Goal: Task Accomplishment & Management: Complete application form

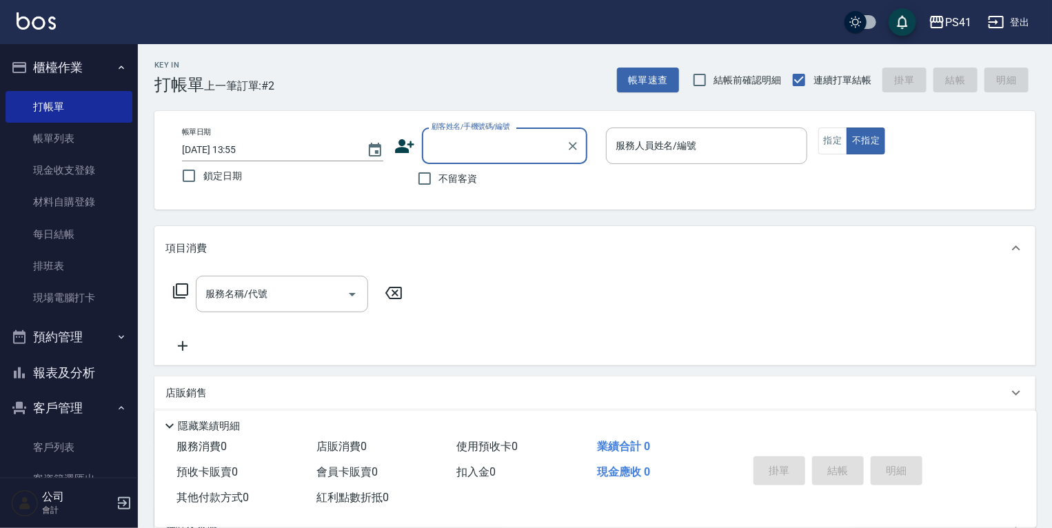
click at [59, 409] on button "客戶管理" at bounding box center [69, 408] width 127 height 36
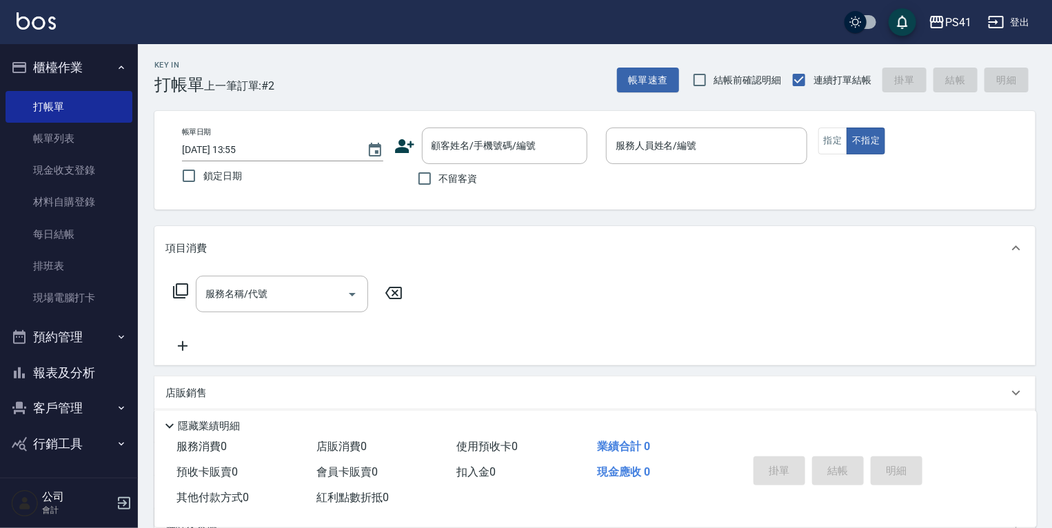
click at [79, 372] on button "報表及分析" at bounding box center [69, 373] width 127 height 36
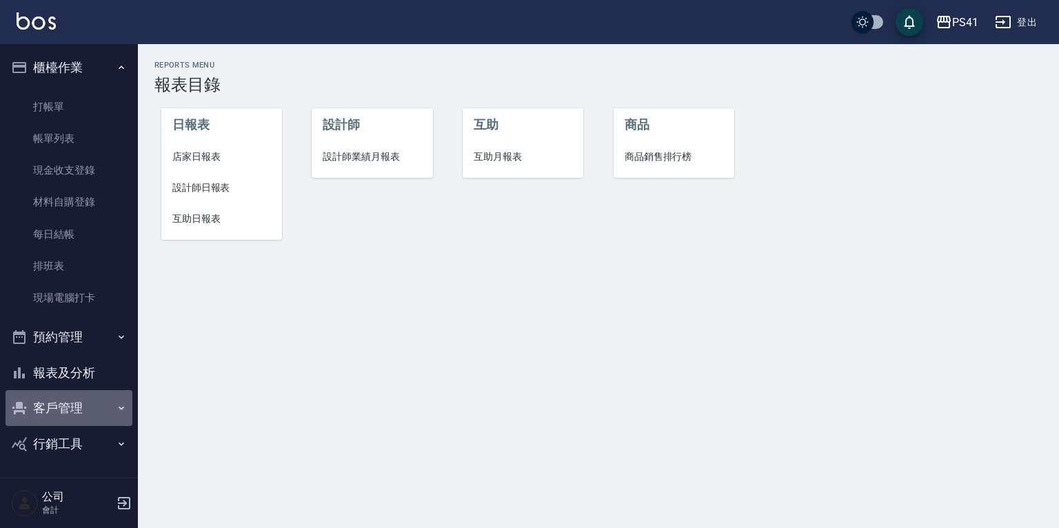
click at [77, 403] on button "客戶管理" at bounding box center [69, 408] width 127 height 36
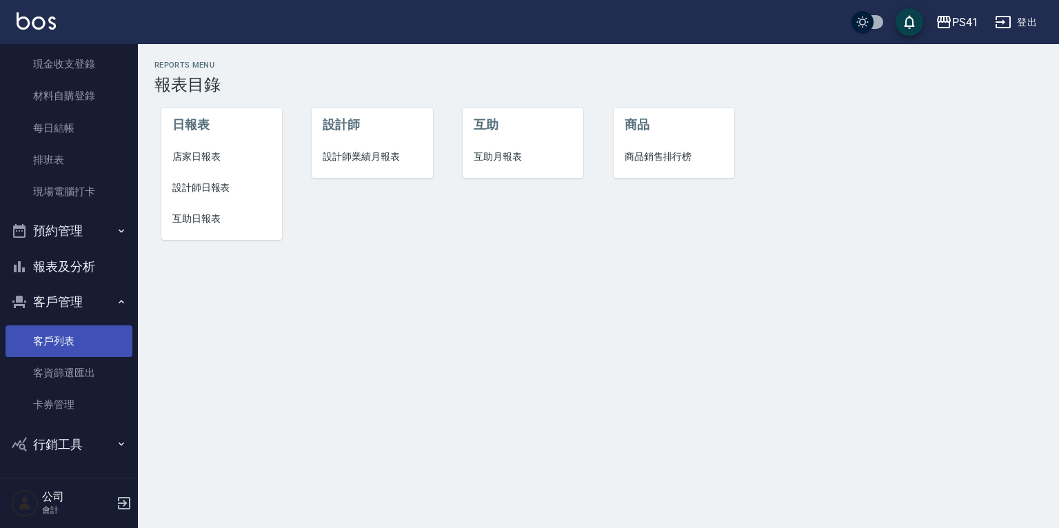
click at [99, 341] on link "客戶列表" at bounding box center [69, 341] width 127 height 32
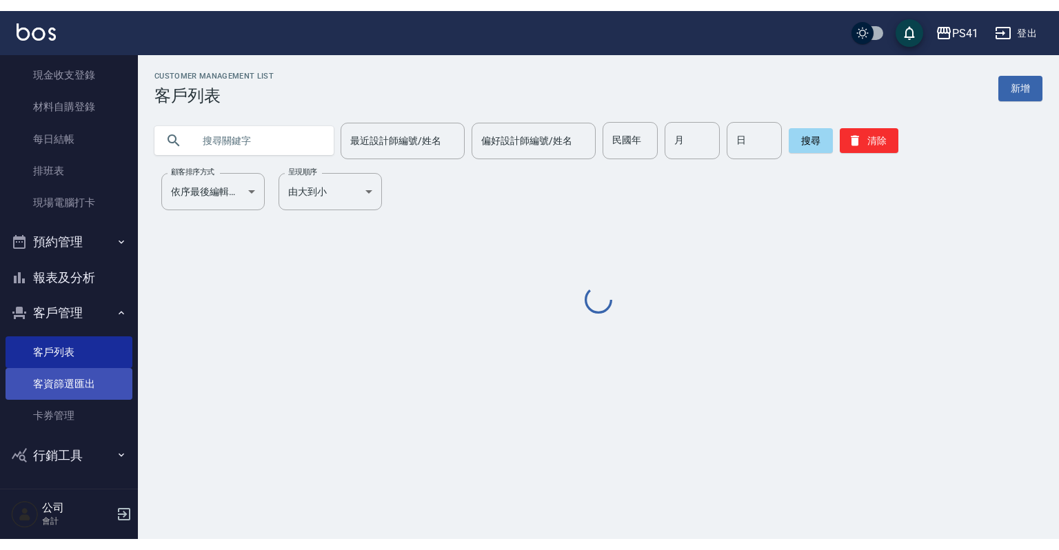
scroll to position [84, 0]
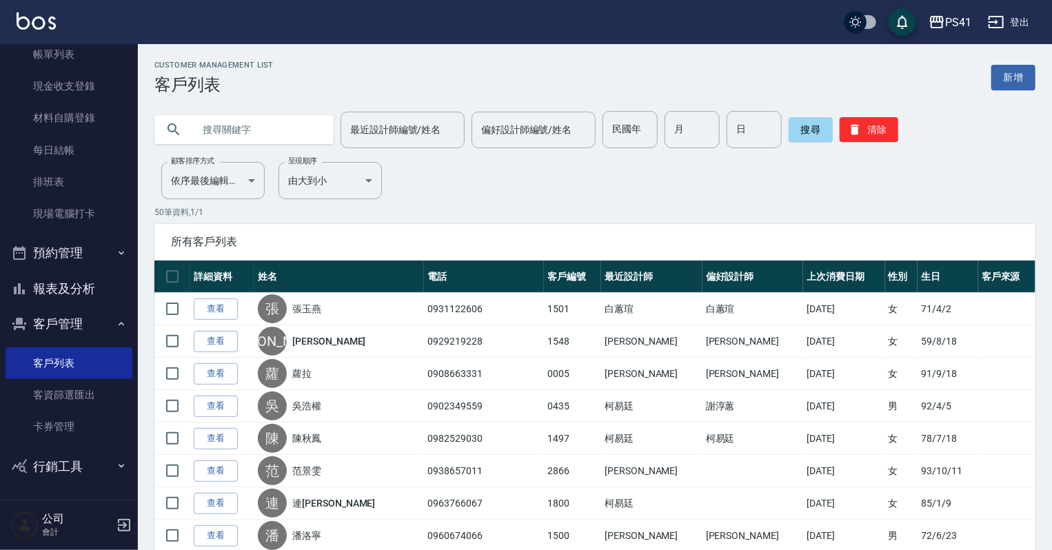
click at [221, 134] on input "text" at bounding box center [258, 129] width 130 height 37
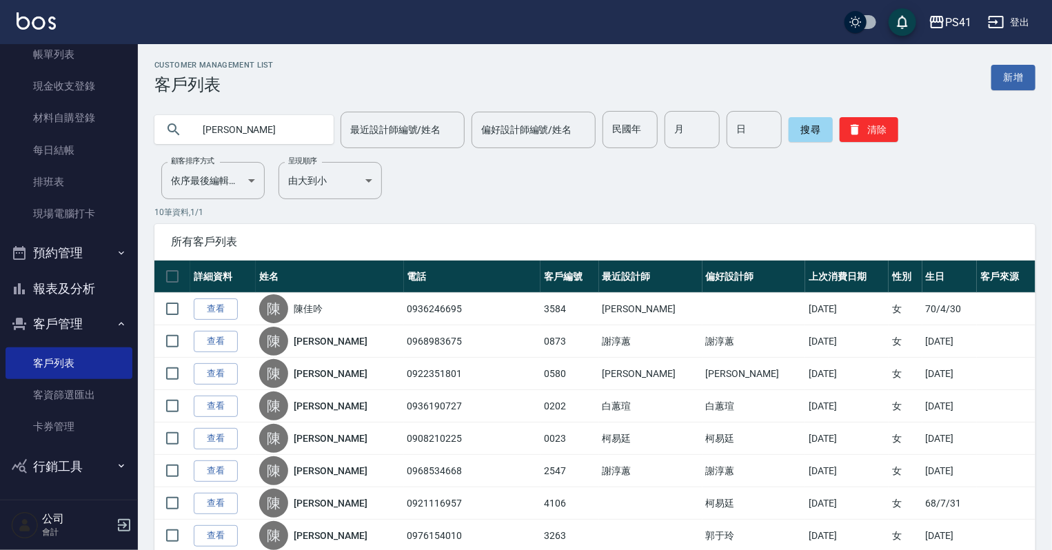
type input "陳"
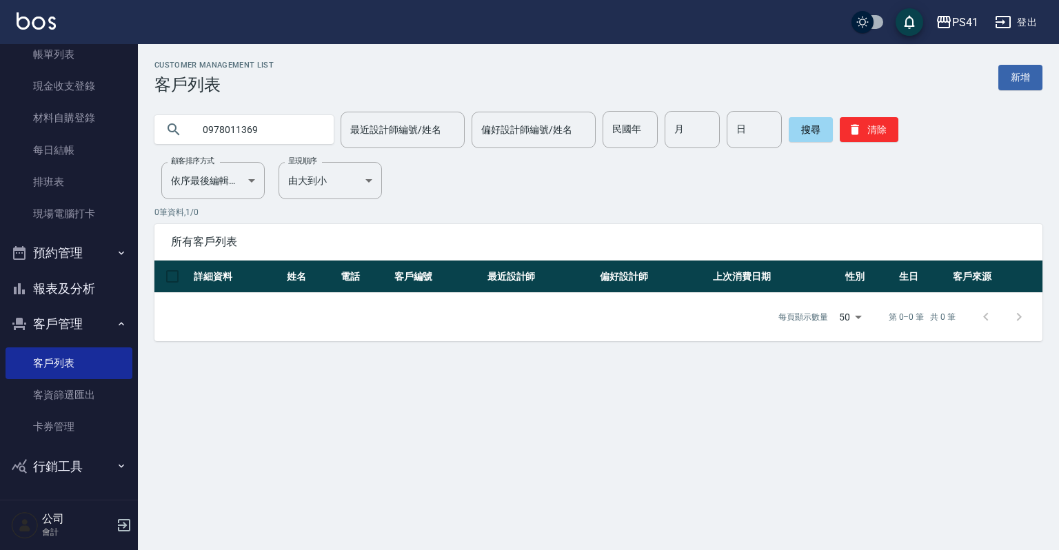
drag, startPoint x: 332, startPoint y: 134, endPoint x: 243, endPoint y: 139, distance: 89.8
click at [213, 139] on div "0978011369 最近設計師編號/姓名 最近設計師編號/姓名 偏好設計師編號/姓名 偏好設計師編號/姓名 民國年 民國年 月 月 日 日 搜尋 清除" at bounding box center [598, 129] width 888 height 37
drag, startPoint x: 276, startPoint y: 131, endPoint x: 168, endPoint y: 135, distance: 108.3
click at [168, 135] on div "0978011369" at bounding box center [243, 129] width 179 height 29
type input "0963307572"
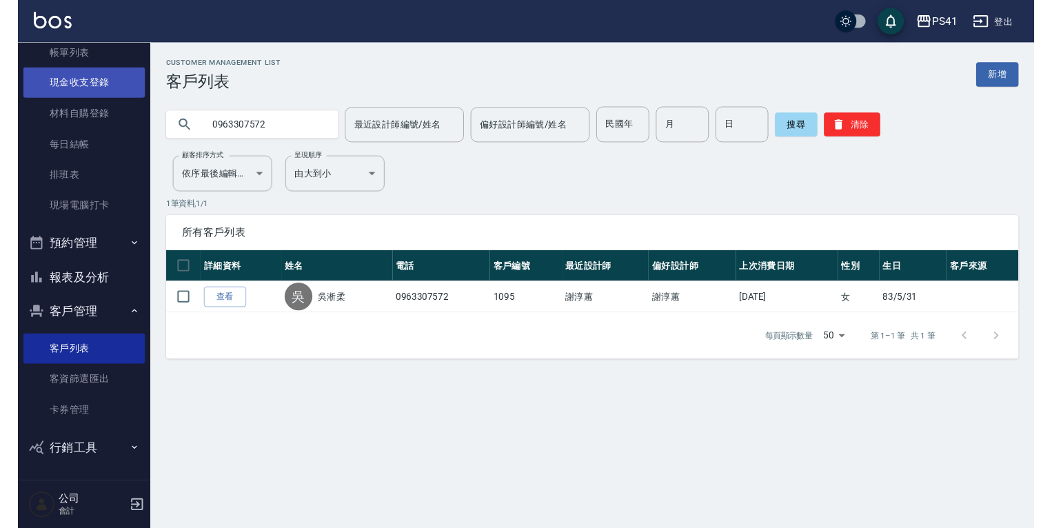
scroll to position [0, 0]
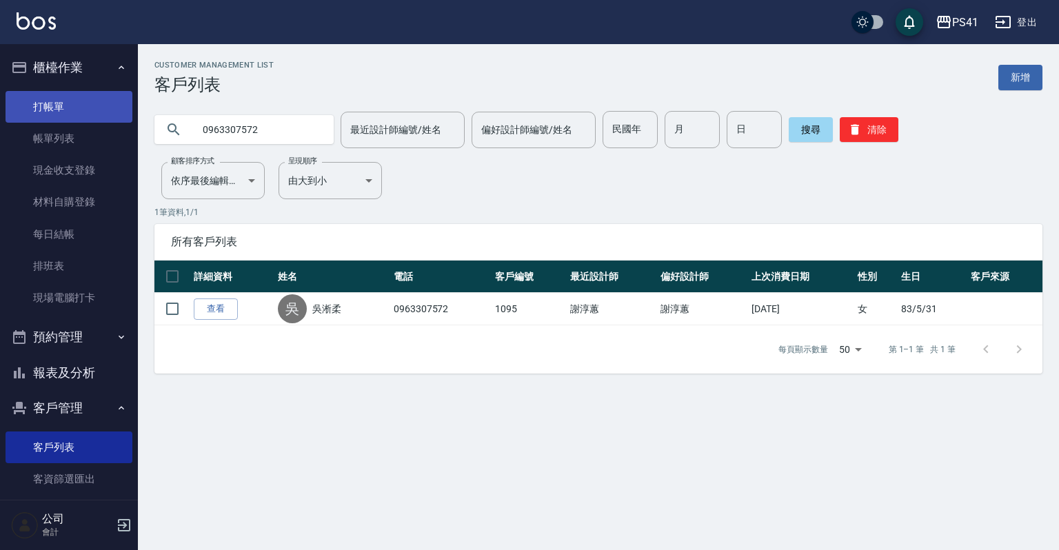
click at [89, 110] on link "打帳單" at bounding box center [69, 107] width 127 height 32
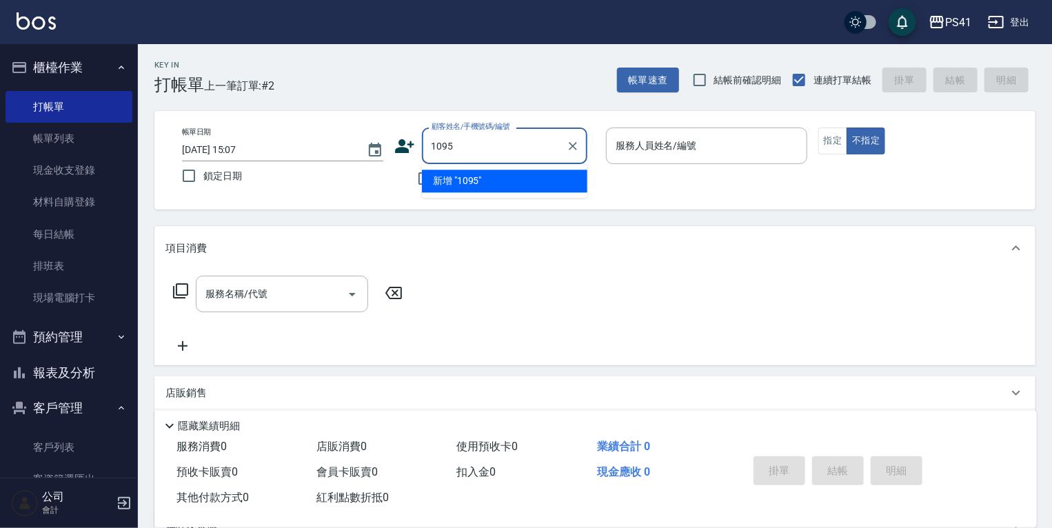
type input "1095"
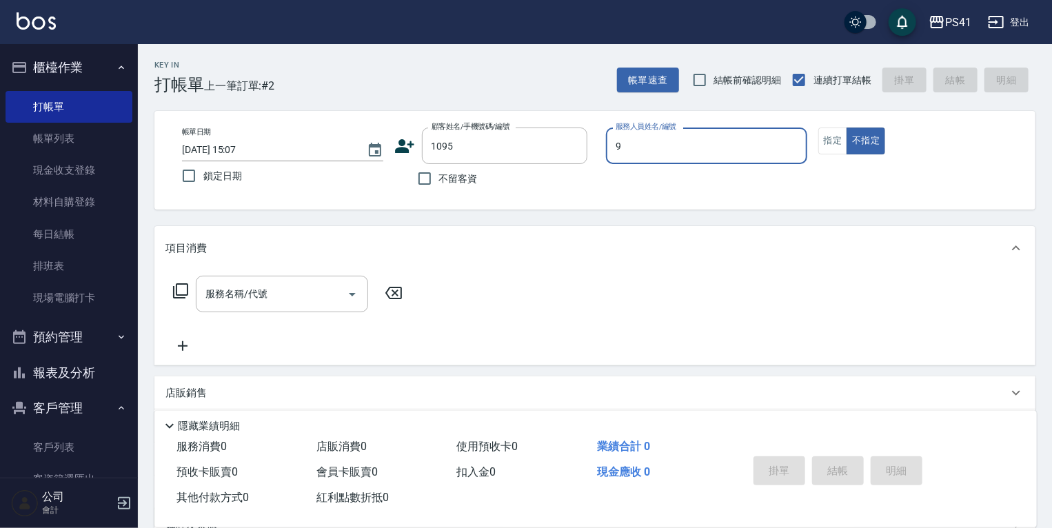
type input "[PERSON_NAME]-9"
type button "false"
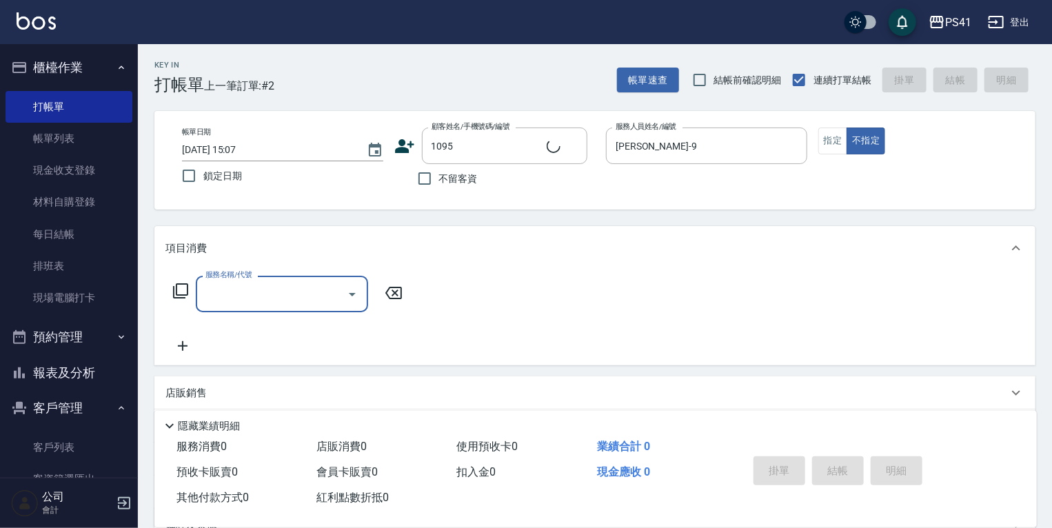
type input "[PERSON_NAME]/0963307572/1095"
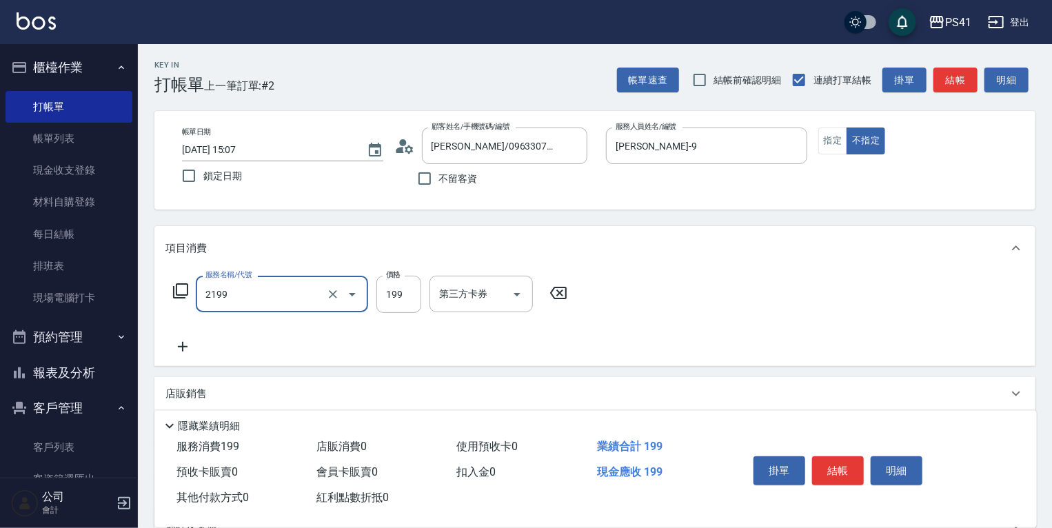
type input "不指定剪髮活動(2199)"
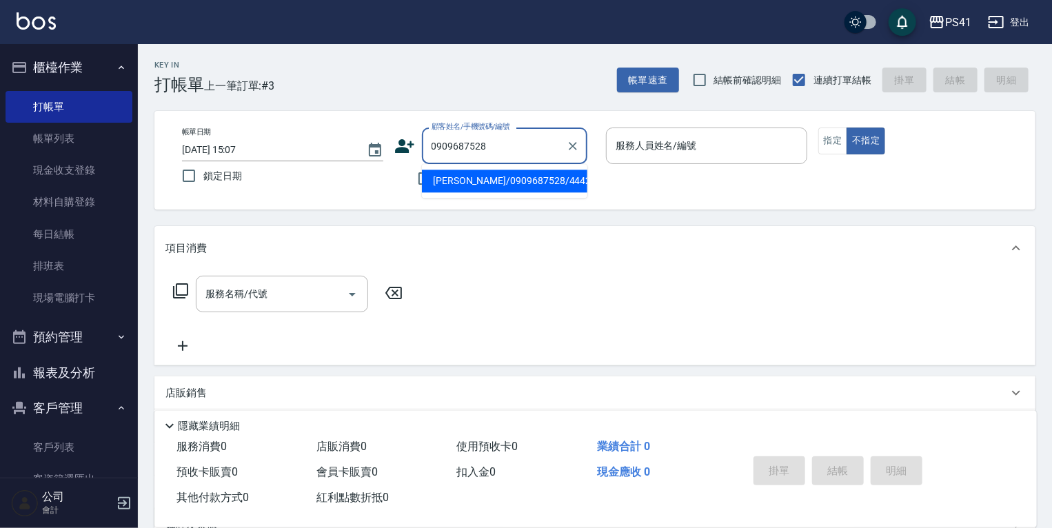
type input "[PERSON_NAME]/0909687528/4442"
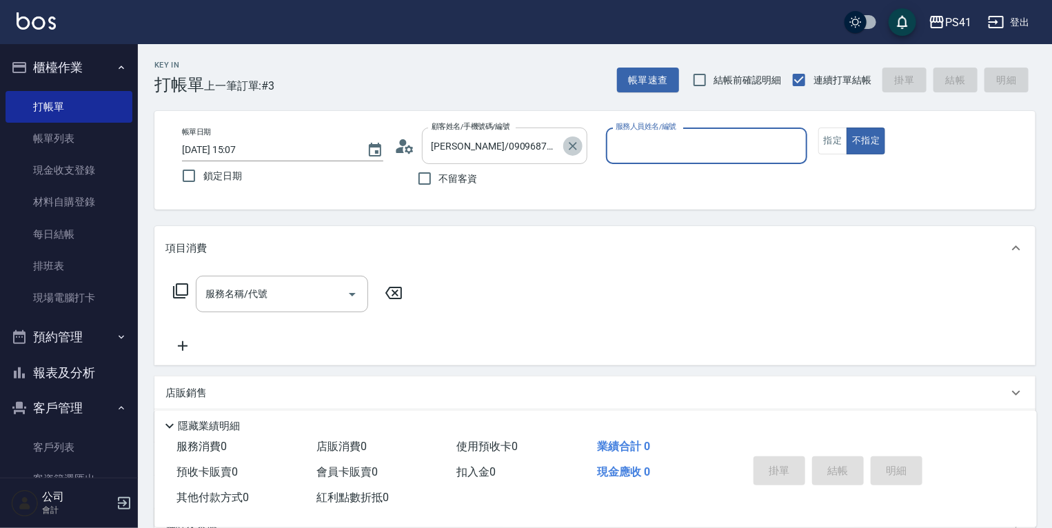
click at [570, 141] on icon "Clear" at bounding box center [573, 146] width 14 height 14
